Goal: Task Accomplishment & Management: Use online tool/utility

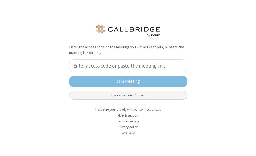
click at [119, 97] on button "Have an account? Login" at bounding box center [128, 95] width 118 height 9
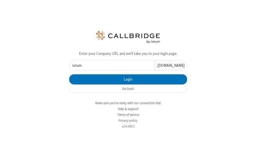
type input "iotum"
click at [69, 75] on button "Login" at bounding box center [128, 80] width 118 height 10
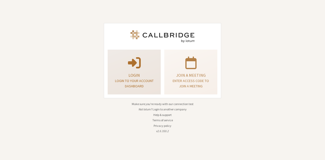
click at [140, 77] on p "Login" at bounding box center [134, 75] width 40 height 6
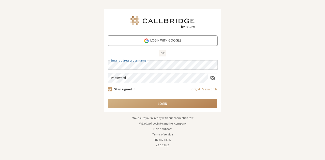
click at [108, 99] on button "Login" at bounding box center [163, 103] width 110 height 9
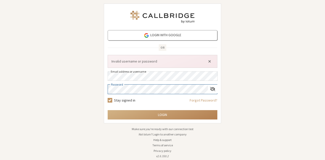
click button "Close alert" at bounding box center [209, 62] width 8 height 8
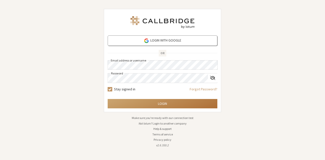
click at [156, 99] on button "Login" at bounding box center [163, 103] width 110 height 9
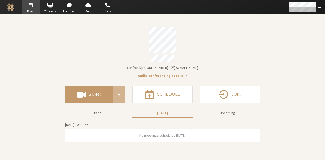
click at [256, 133] on section "Meeting link iotum.callbridge.rocks/conf/call/9168685 Audio conferencing detail…" at bounding box center [162, 87] width 325 height 146
click at [95, 111] on button "Past" at bounding box center [97, 113] width 61 height 9
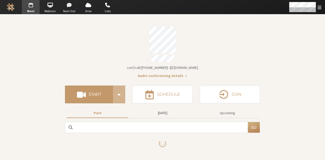
click at [160, 113] on button "Today" at bounding box center [162, 113] width 61 height 9
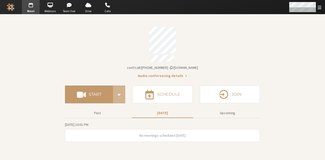
click at [256, 9] on span "Open menu" at bounding box center [319, 7] width 4 height 5
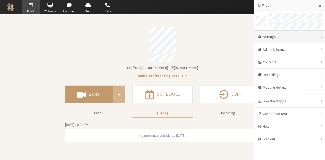
click at [256, 41] on div "Settings" at bounding box center [289, 37] width 71 height 13
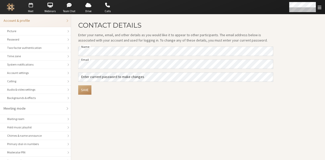
click at [31, 10] on span "Meet" at bounding box center [31, 11] width 18 height 4
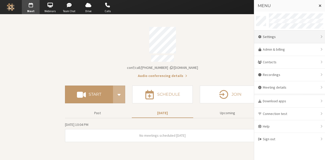
click at [256, 36] on div "Settings" at bounding box center [289, 37] width 71 height 13
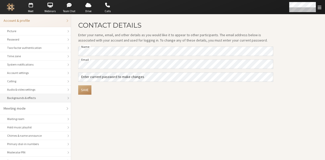
click at [41, 96] on div "Backgrounds & effects" at bounding box center [35, 98] width 57 height 5
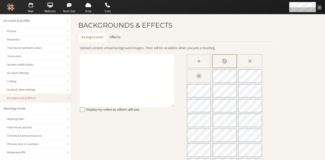
click at [111, 38] on button "Effects" at bounding box center [115, 36] width 17 height 9
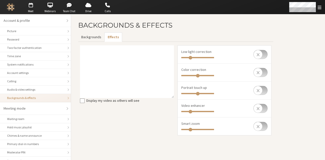
click at [93, 36] on button "Backgrounds" at bounding box center [91, 36] width 26 height 9
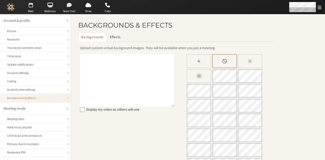
click at [112, 37] on button "Effects" at bounding box center [115, 36] width 17 height 9
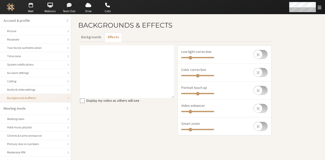
click at [256, 52] on input "checkbox" at bounding box center [260, 54] width 14 height 9
checkbox input "false"
click at [256, 125] on input "checkbox" at bounding box center [260, 126] width 14 height 9
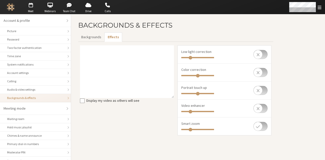
checkbox input "false"
click at [31, 8] on span "button" at bounding box center [31, 5] width 18 height 8
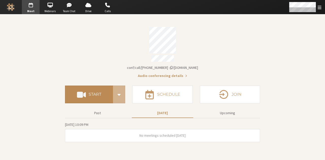
click at [103, 93] on button "Start" at bounding box center [89, 95] width 48 height 18
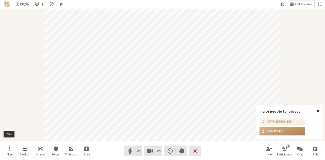
click at [318, 111] on span "Close popover" at bounding box center [317, 111] width 3 height 4
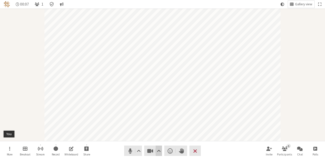
click at [158, 151] on span "Video setting" at bounding box center [159, 151] width 4 height 7
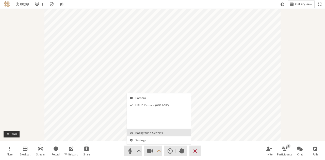
click at [144, 133] on span "Background & effects" at bounding box center [161, 132] width 53 height 3
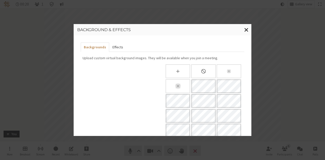
click at [117, 49] on button "Effects" at bounding box center [117, 47] width 17 height 9
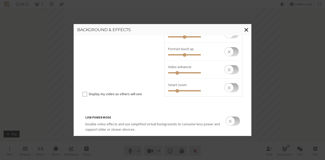
scroll to position [59, 0]
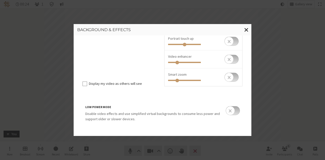
click at [235, 111] on input "checkbox" at bounding box center [232, 110] width 14 height 9
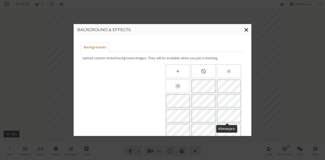
scroll to position [108, 0]
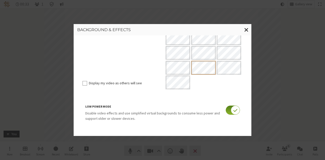
click at [226, 112] on input "checkbox" at bounding box center [232, 110] width 14 height 9
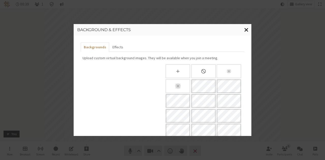
click at [248, 30] on span "Close modal" at bounding box center [246, 30] width 4 height 6
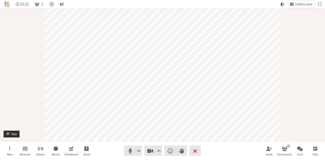
click at [192, 152] on button "Leave" at bounding box center [194, 151] width 11 height 10
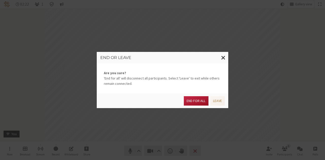
click at [196, 98] on button "End for all" at bounding box center [196, 100] width 24 height 9
